Goal: Task Accomplishment & Management: Complete application form

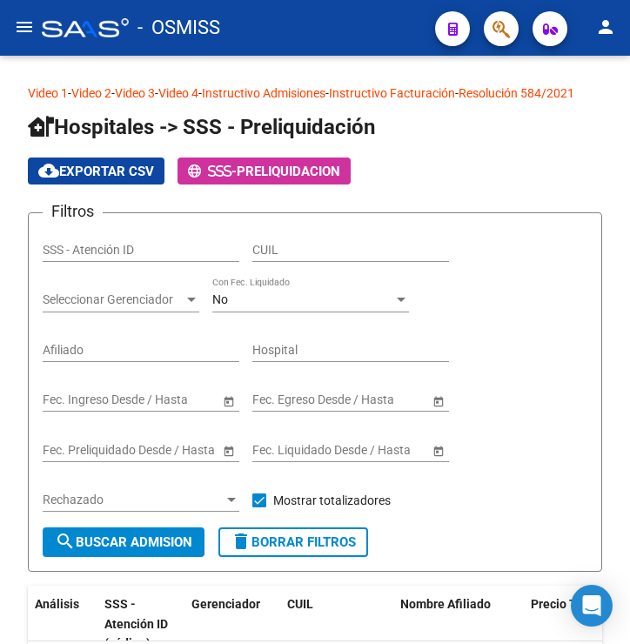
click at [28, 25] on mat-icon "menu" at bounding box center [24, 27] width 21 height 21
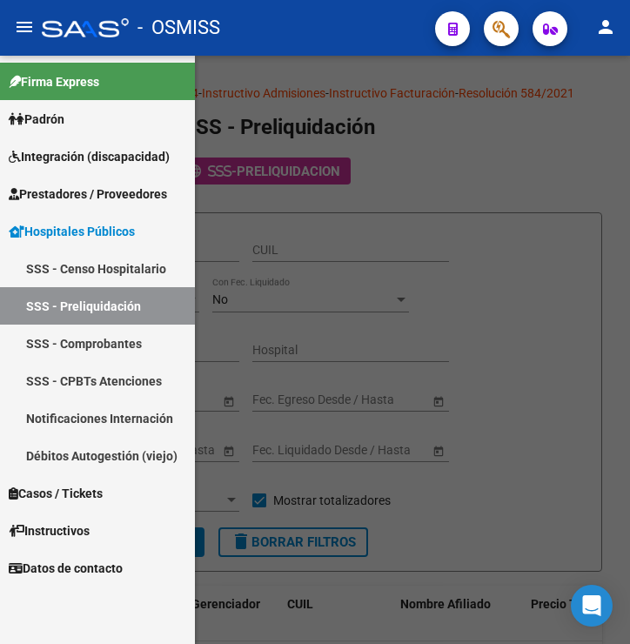
click at [138, 189] on span "Prestadores / Proveedores" at bounding box center [88, 194] width 158 height 19
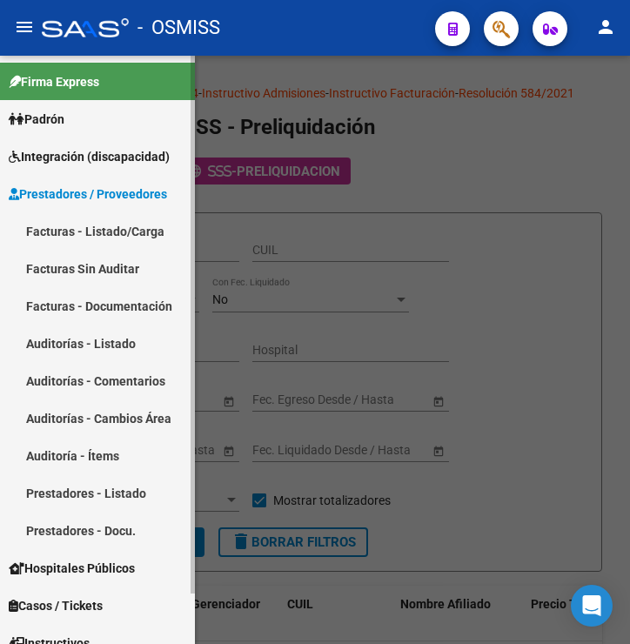
click at [123, 336] on link "Auditorías - Listado" at bounding box center [97, 343] width 195 height 37
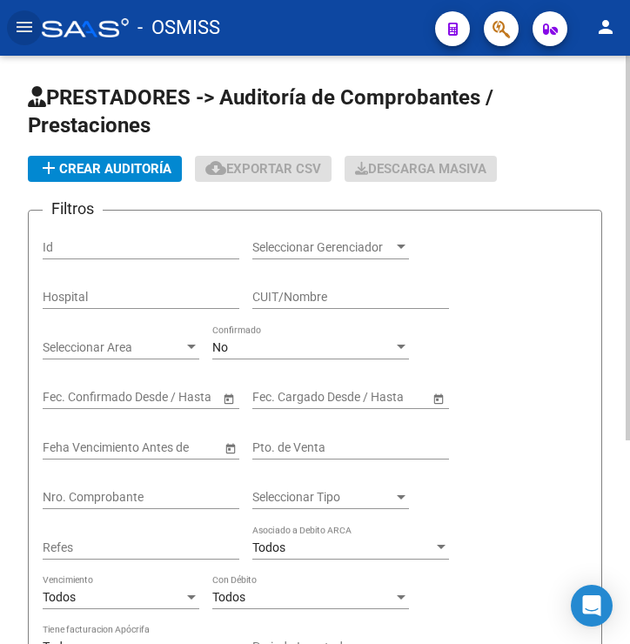
click at [129, 174] on span "add Crear Auditoría" at bounding box center [104, 169] width 133 height 16
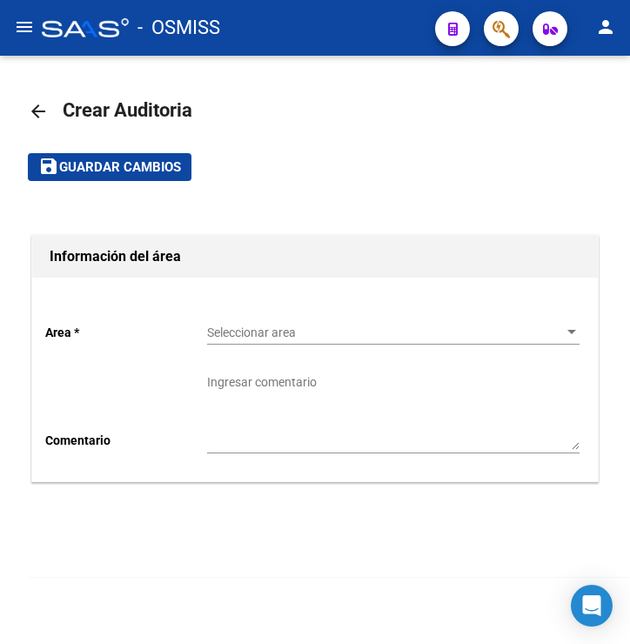
click at [314, 336] on span "Seleccionar area" at bounding box center [385, 333] width 357 height 15
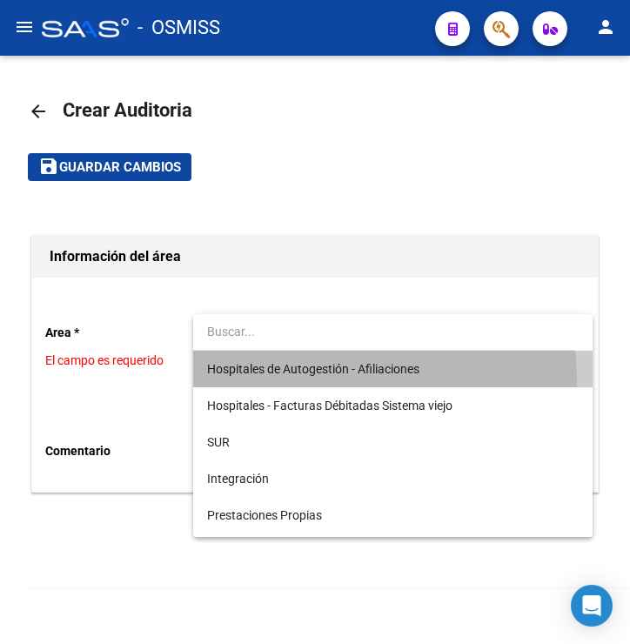
click at [306, 381] on span "Hospitales de Autogestión - Afiliaciones" at bounding box center [393, 369] width 372 height 37
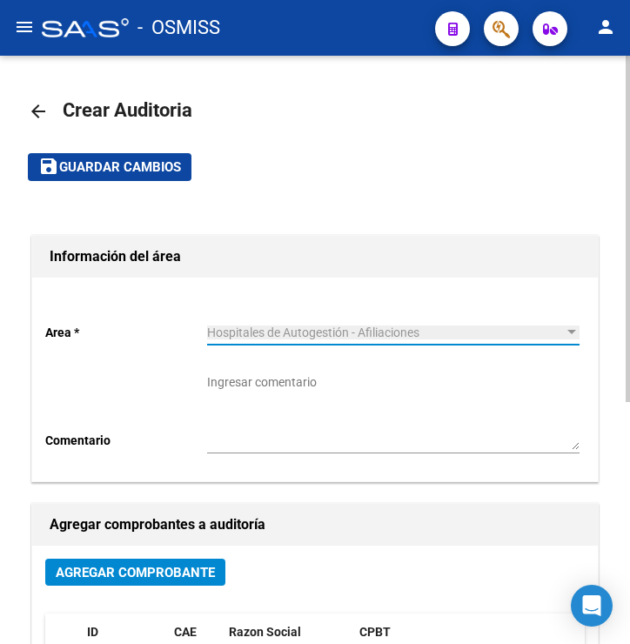
click at [171, 571] on span "Agregar Comprobante" at bounding box center [135, 573] width 159 height 16
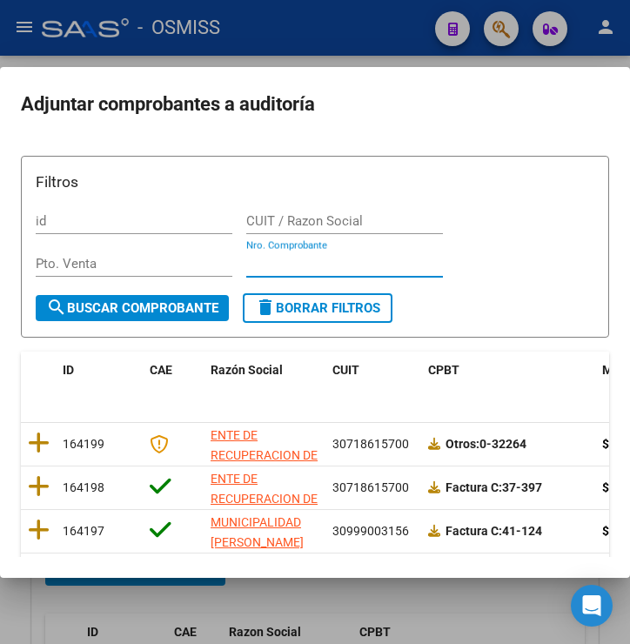
click at [356, 272] on input "Nro. Comprobante" at bounding box center [344, 264] width 197 height 16
click at [392, 265] on input "Nro. Comprobante" at bounding box center [344, 264] width 197 height 16
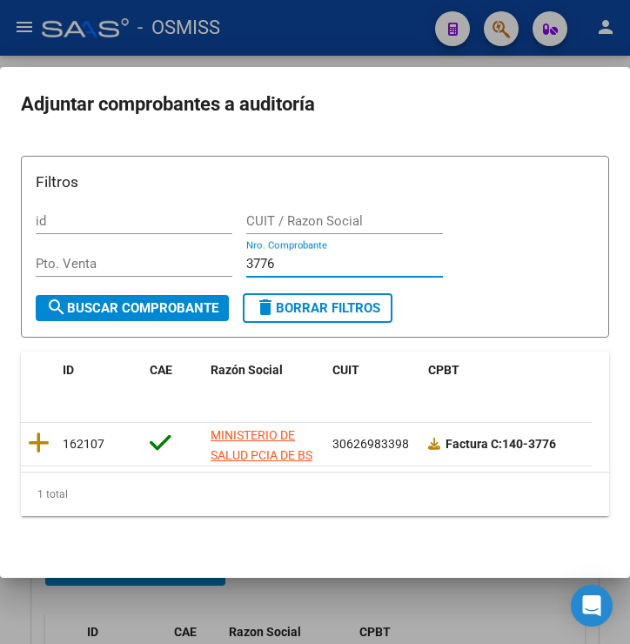
type input "3776"
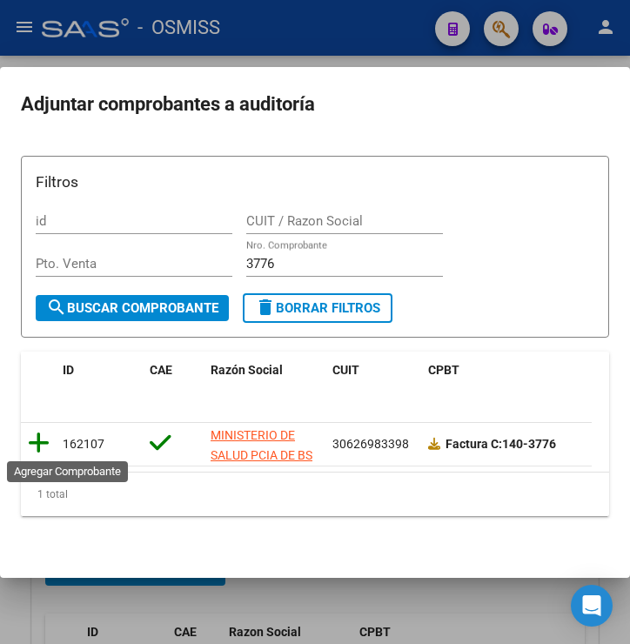
click at [30, 441] on icon at bounding box center [39, 443] width 22 height 24
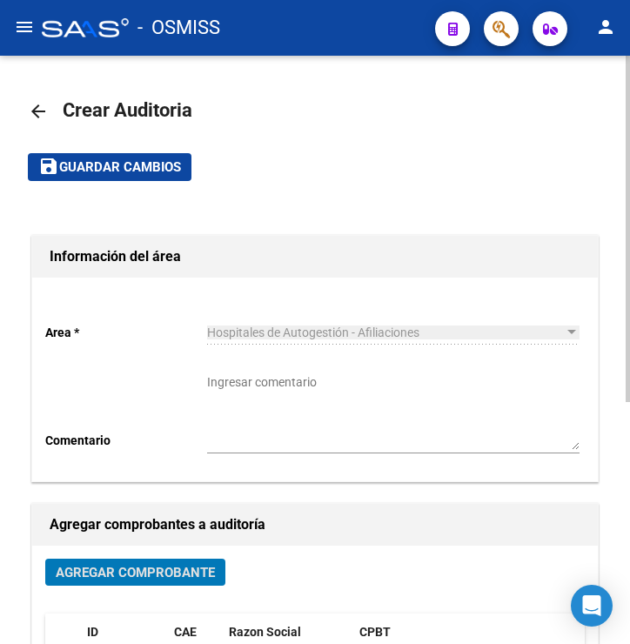
click at [88, 161] on span "Guardar cambios" at bounding box center [120, 168] width 122 height 16
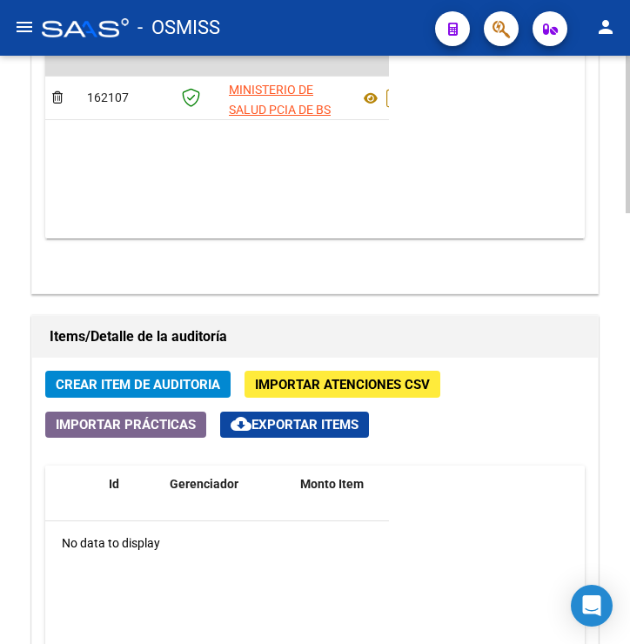
scroll to position [1161, 0]
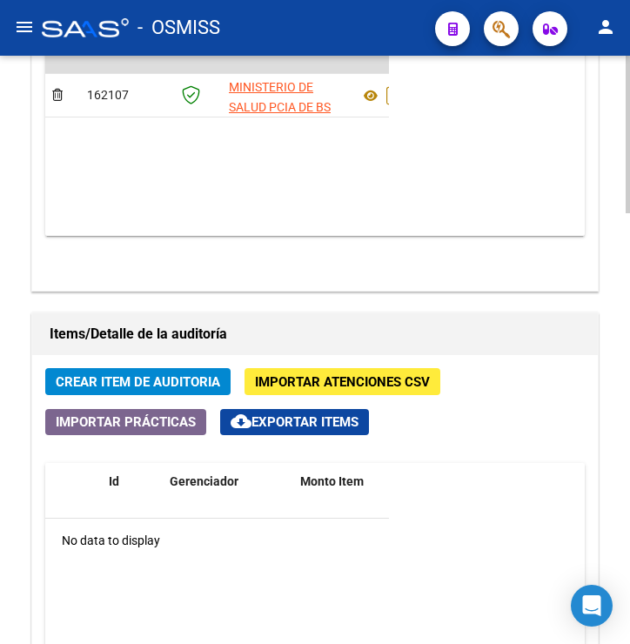
click at [192, 390] on span "Crear Item de Auditoria" at bounding box center [138, 382] width 165 height 16
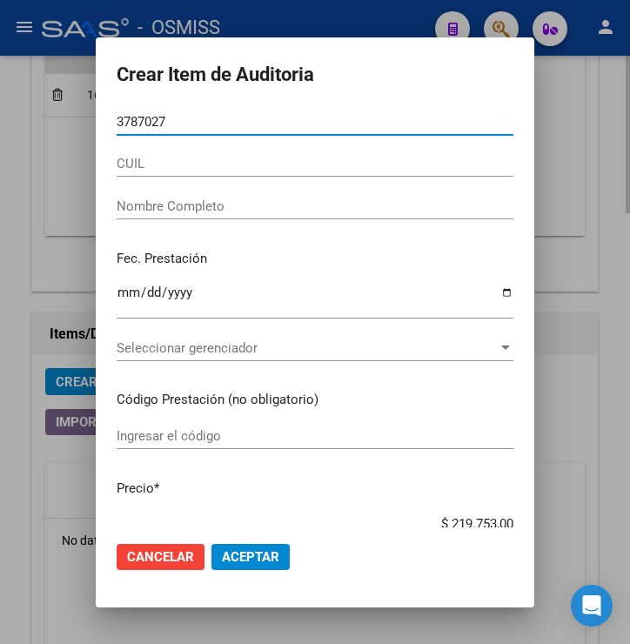
type input "37870275"
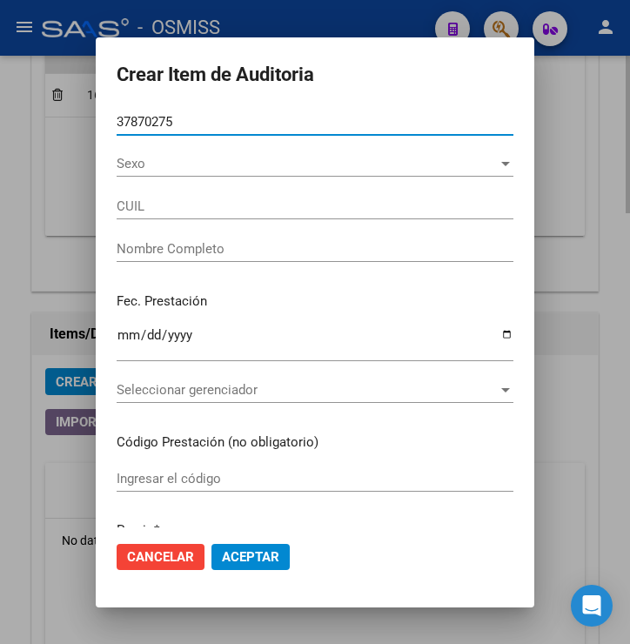
type input "27378702750"
type input "[PERSON_NAME] [PERSON_NAME]"
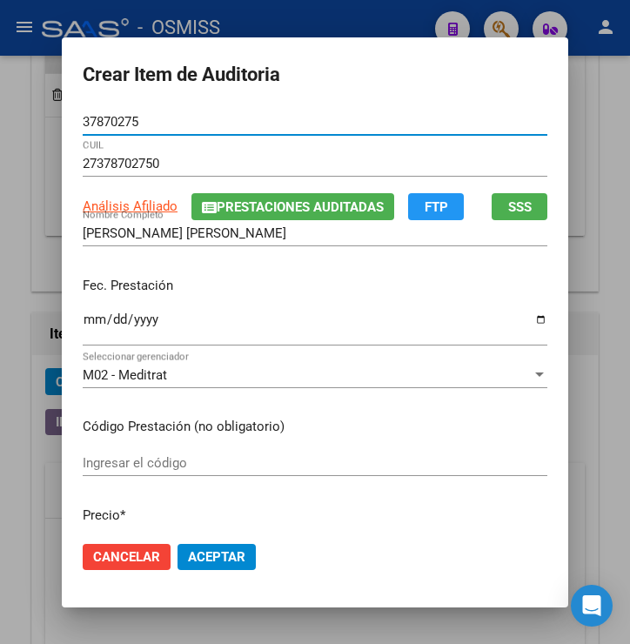
type input "37870275"
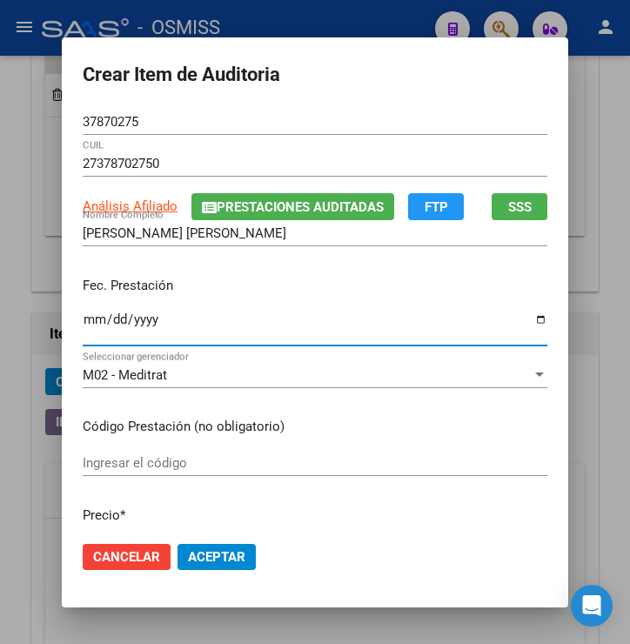
click at [83, 326] on input "Ingresar la fecha" at bounding box center [315, 327] width 465 height 28
type input "[DATE]"
click at [225, 270] on div "Fec. Prestación [DATE] Ingresar la fecha" at bounding box center [315, 312] width 465 height 99
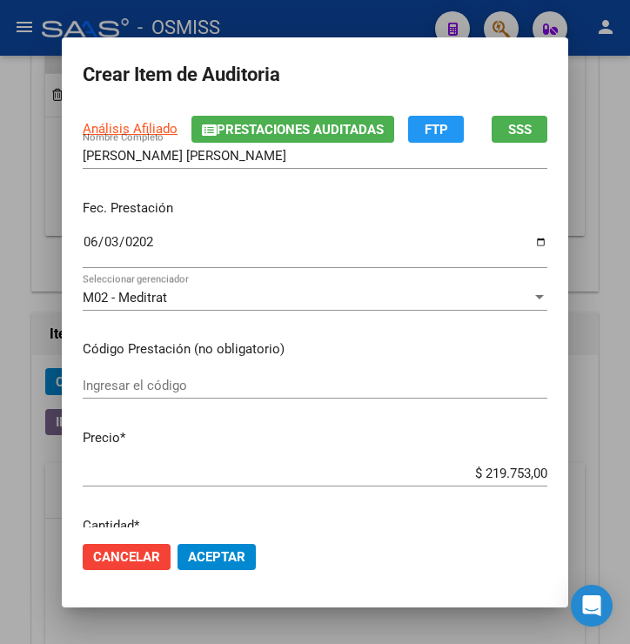
scroll to position [193, 0]
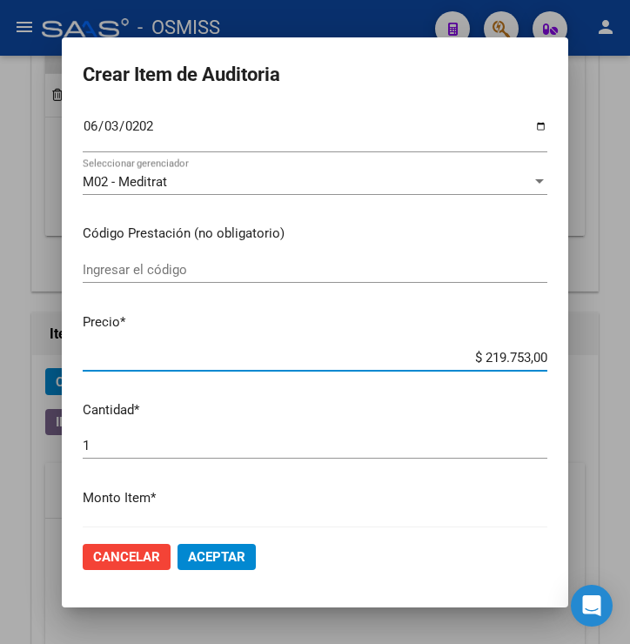
drag, startPoint x: 478, startPoint y: 360, endPoint x: 616, endPoint y: 362, distance: 138.5
click at [616, 362] on div "Crear Item de Auditoria 37870275 Nro Documento 27378702750 CUIL Análisis Afilia…" at bounding box center [315, 322] width 630 height 644
type input "$ 0,07"
type input "$ 0,72"
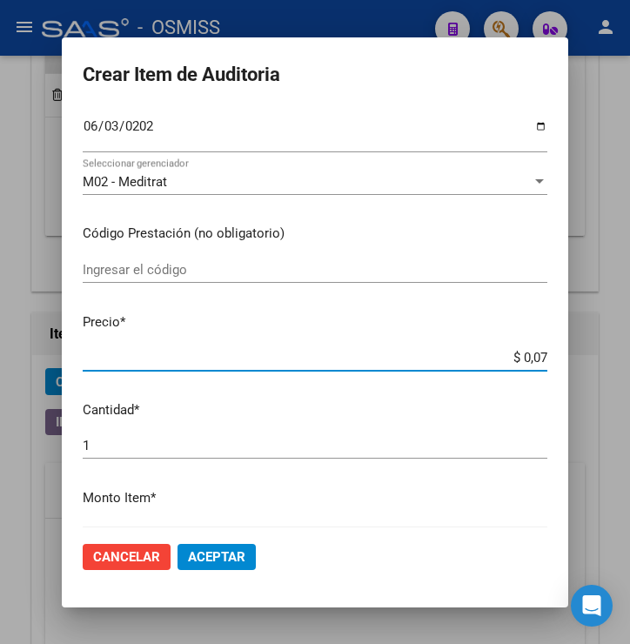
type input "$ 0,72"
type input "$ 7,24"
type input "$ 72,44"
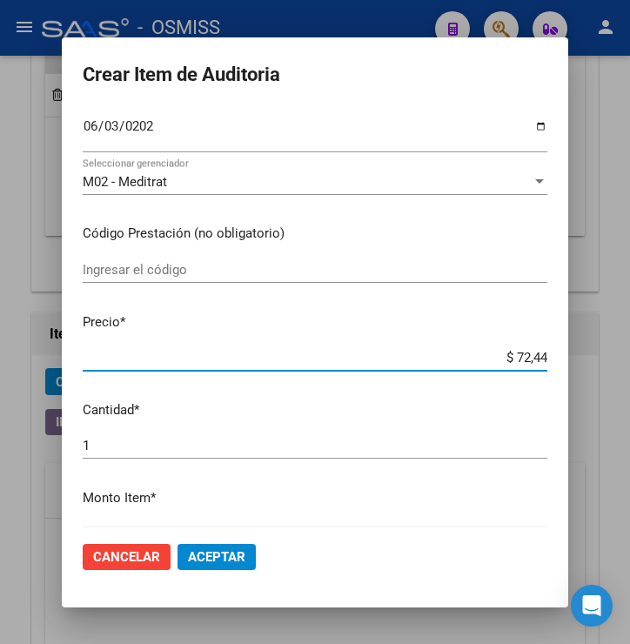
type input "$ 724,40"
type input "$ 7.244,00"
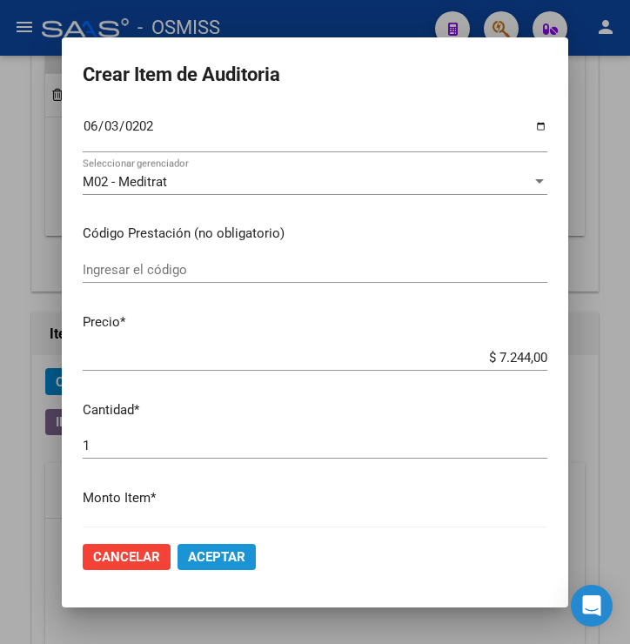
click at [203, 566] on button "Aceptar" at bounding box center [217, 557] width 78 height 26
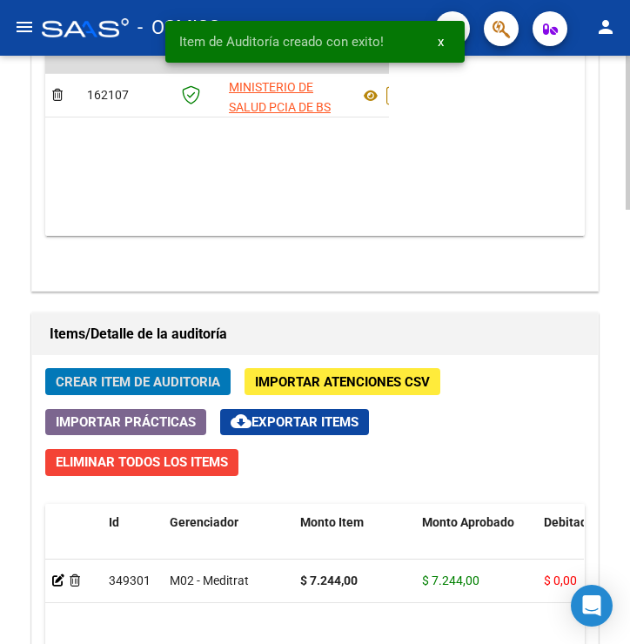
scroll to position [1398, 0]
click at [119, 377] on span "Crear Item de Auditoria" at bounding box center [138, 382] width 165 height 16
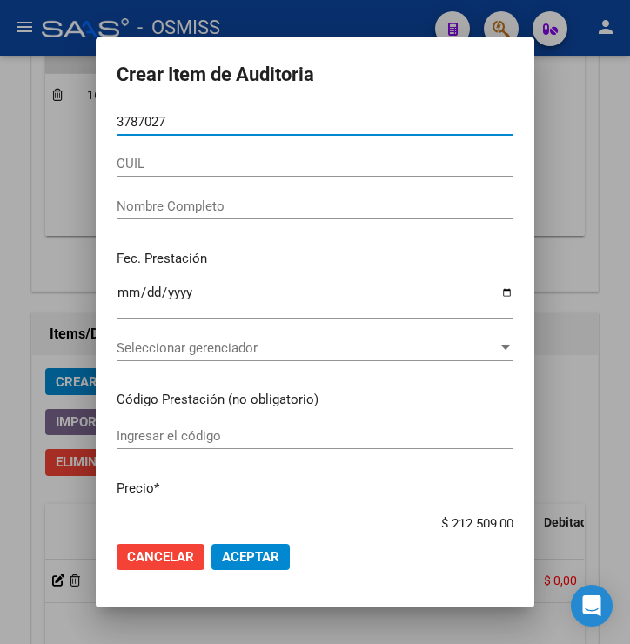
type input "37870275"
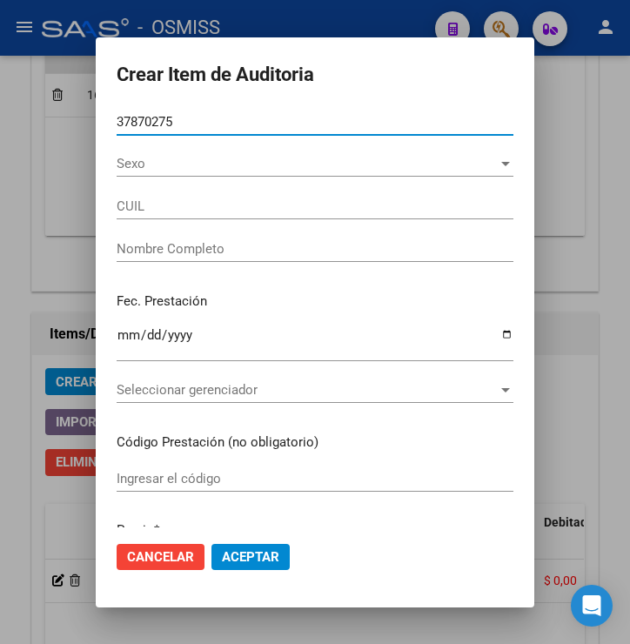
type input "27378702750"
type input "[PERSON_NAME] [PERSON_NAME]"
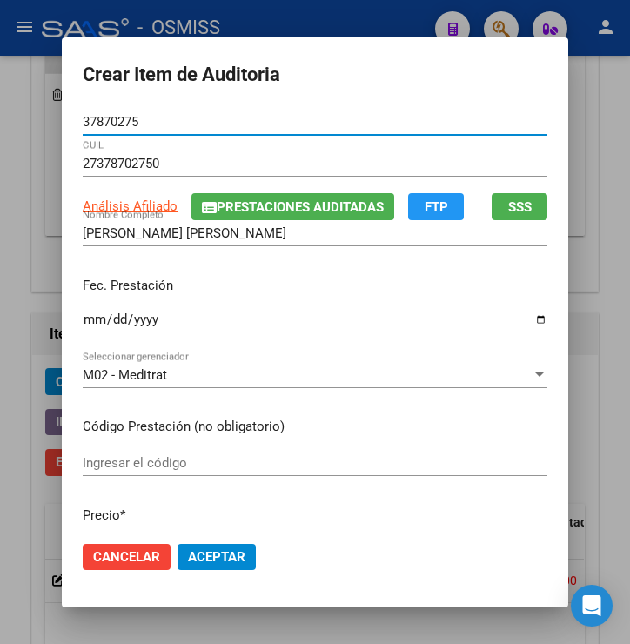
type input "37870275"
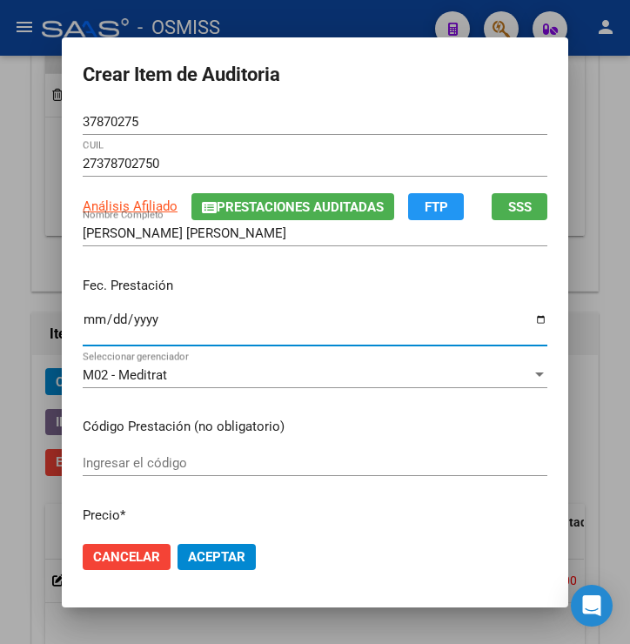
click at [83, 319] on input "Ingresar la fecha" at bounding box center [315, 327] width 465 height 28
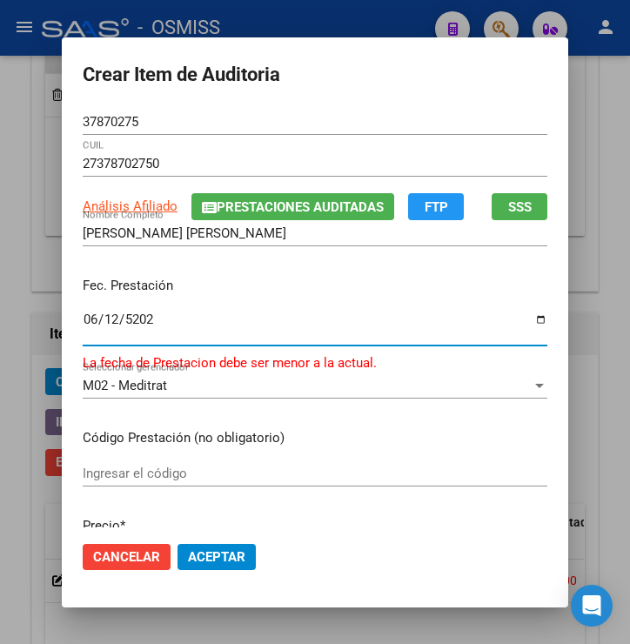
type input "[DATE]"
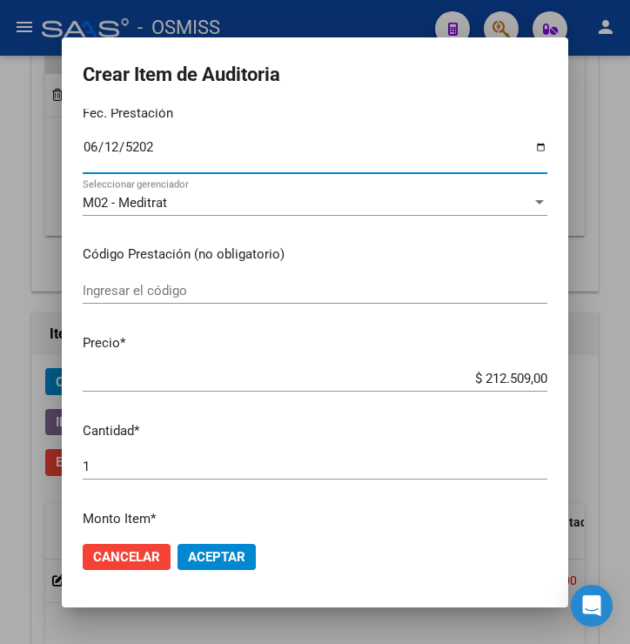
scroll to position [193, 0]
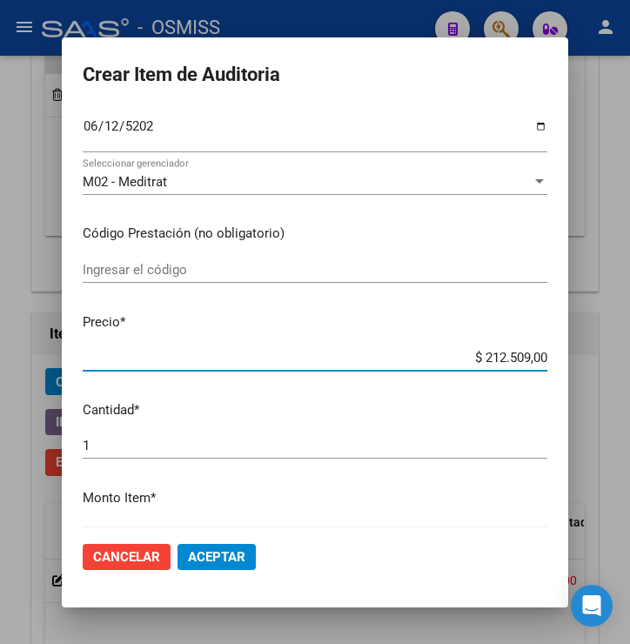
drag, startPoint x: 475, startPoint y: 357, endPoint x: 604, endPoint y: 363, distance: 129.9
click at [604, 363] on div "Crear Item de Auditoria 37870275 Nro Documento 27378702750 CUIL Análisis Afilia…" at bounding box center [315, 322] width 630 height 644
type input "$ 0,03"
type input "$ 0,07"
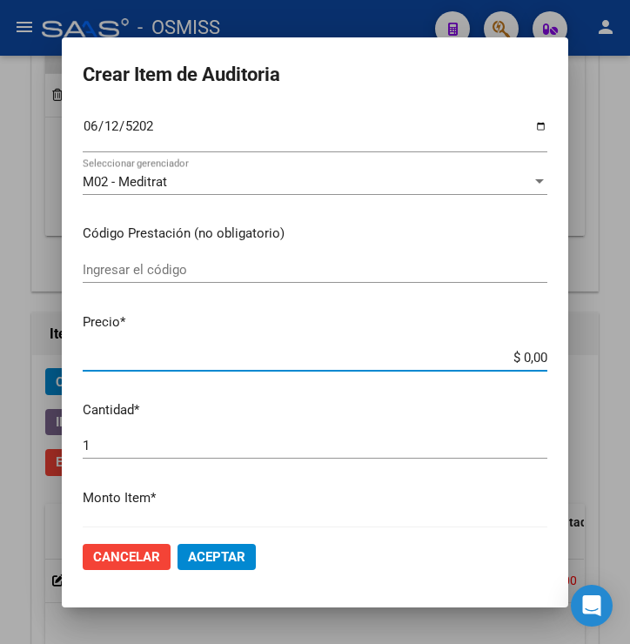
type input "$ 0,07"
type input "$ 0,72"
type input "$ 7,24"
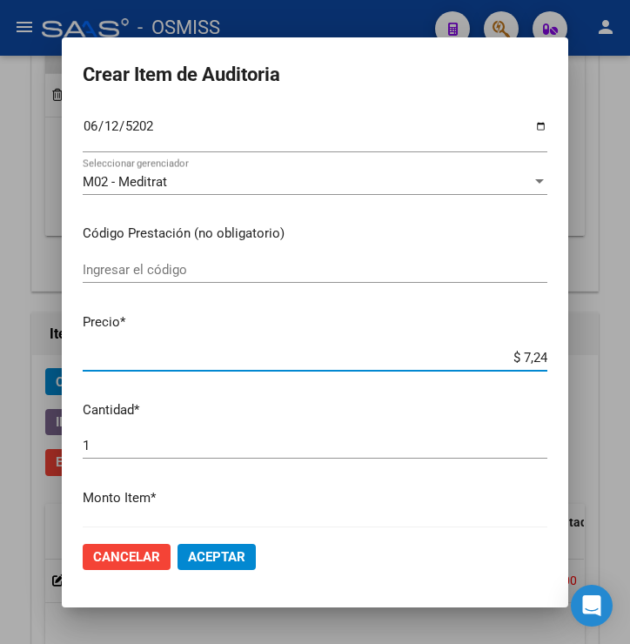
type input "$ 72,44"
type input "$ 724,40"
type input "$ 7.244,00"
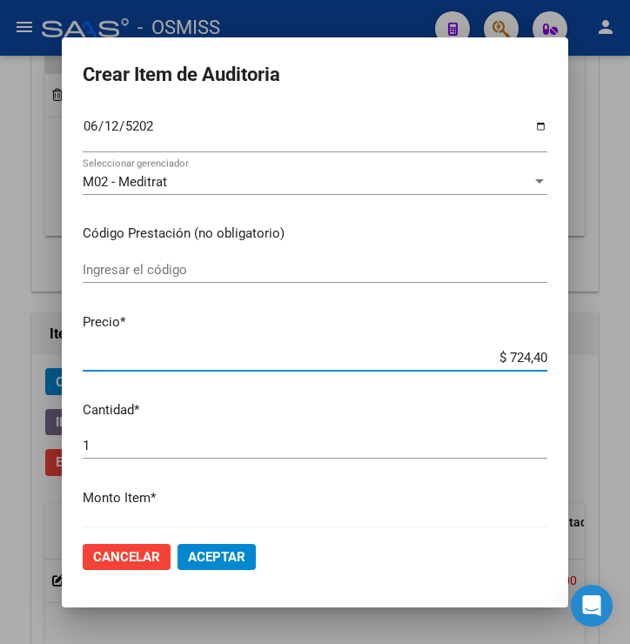
type input "$ 7.244,00"
click at [202, 551] on span "Aceptar" at bounding box center [216, 557] width 57 height 16
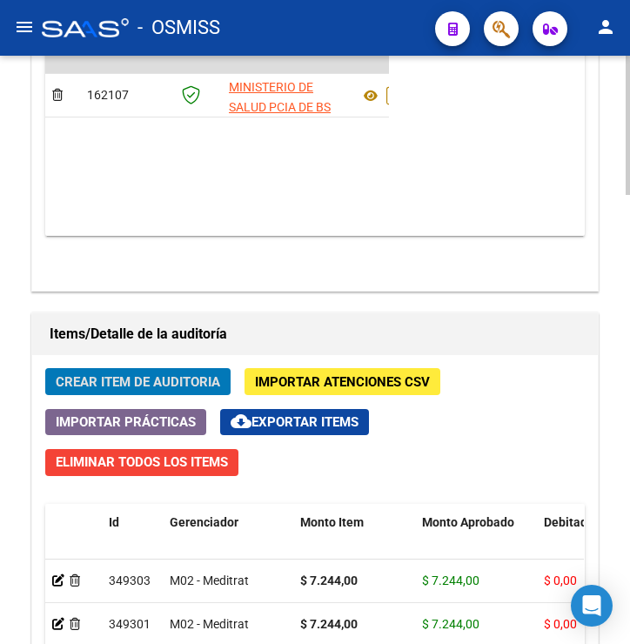
scroll to position [1494, 0]
